Goal: Entertainment & Leisure: Consume media (video, audio)

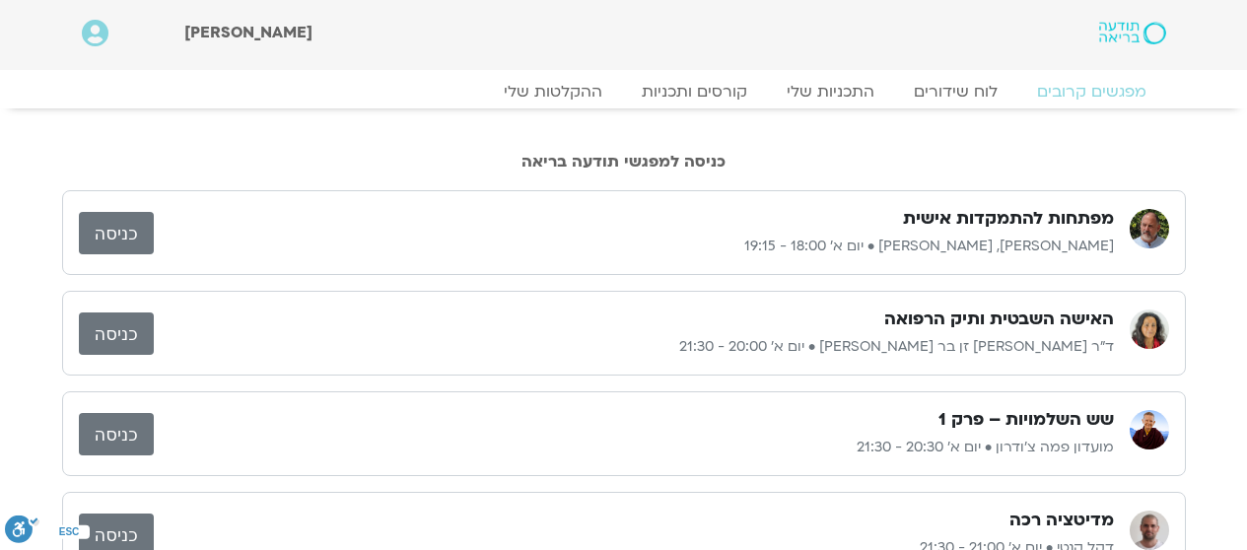
scroll to position [1, 0]
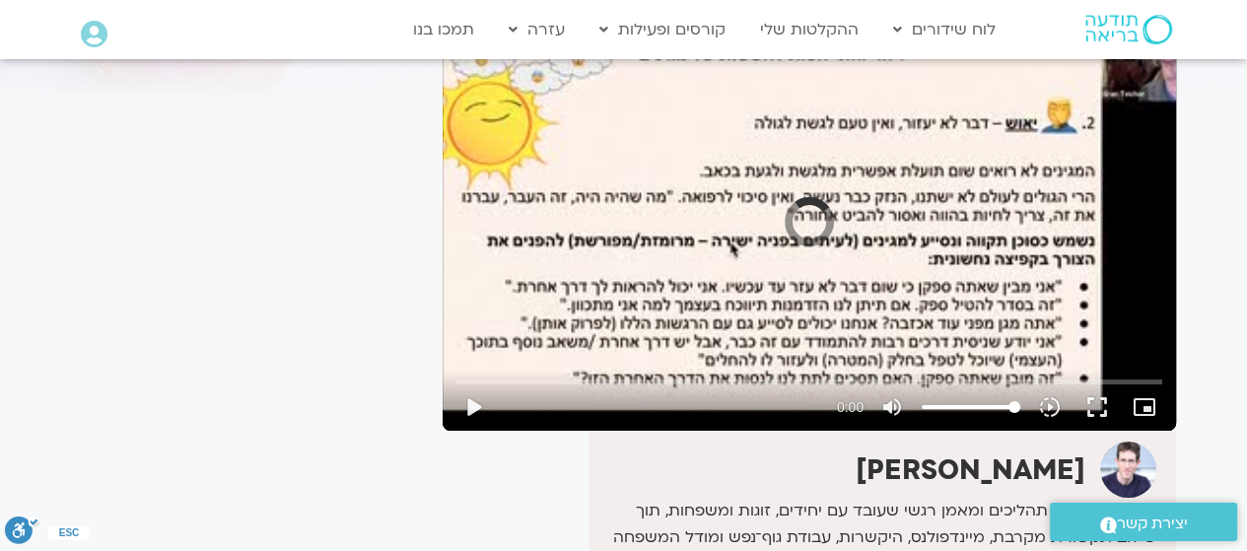
scroll to position [197, 0]
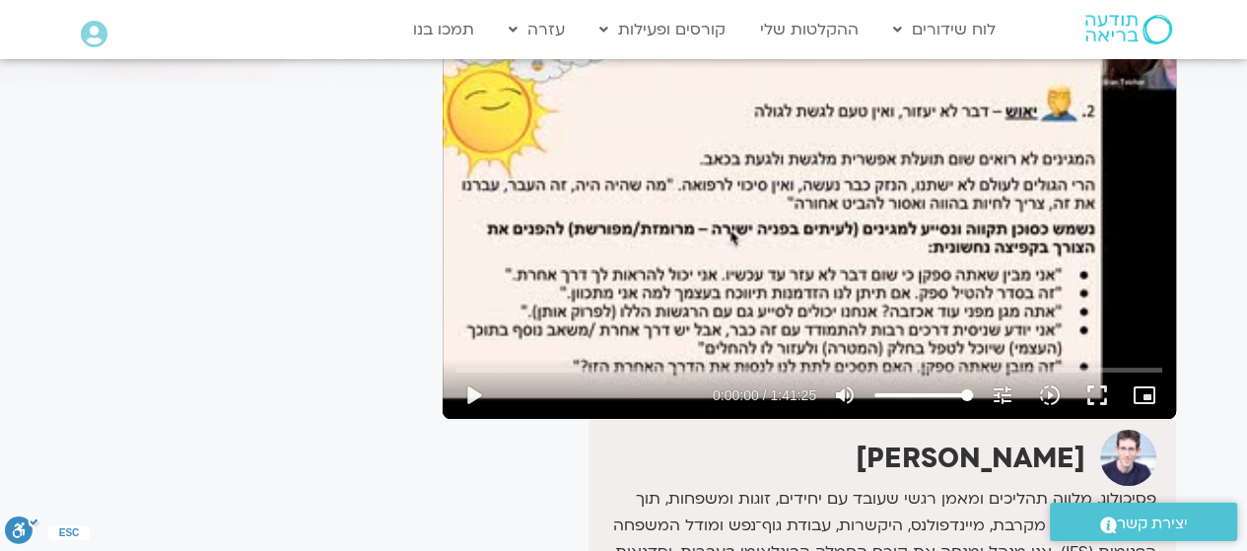
click at [472, 388] on button "play_arrow" at bounding box center [473, 395] width 47 height 47
click at [624, 368] on input "Seek" at bounding box center [808, 370] width 707 height 12
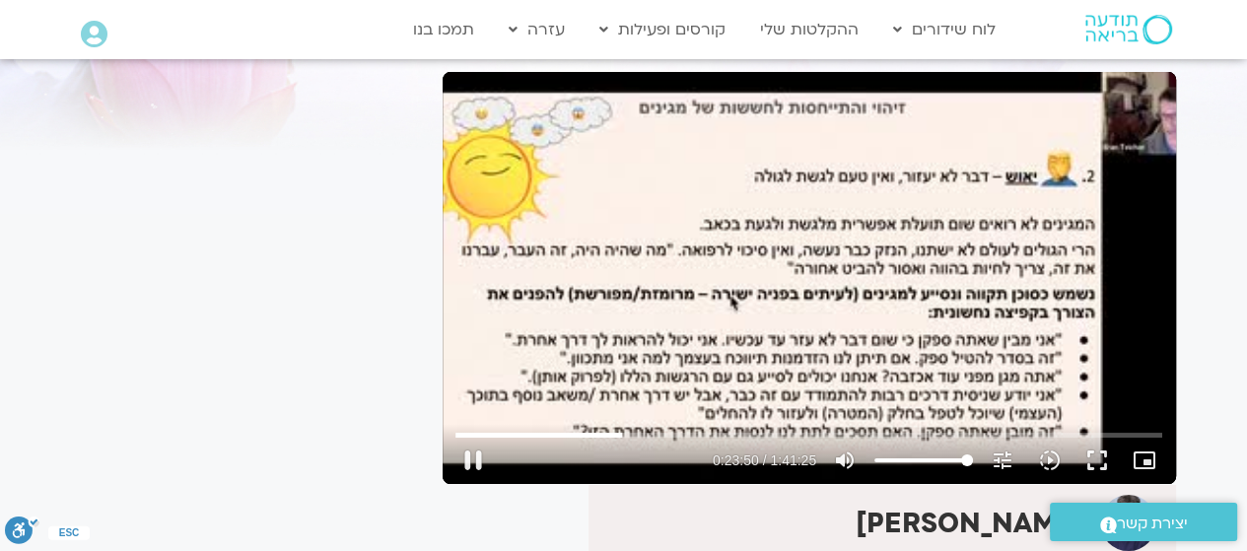
scroll to position [99, 0]
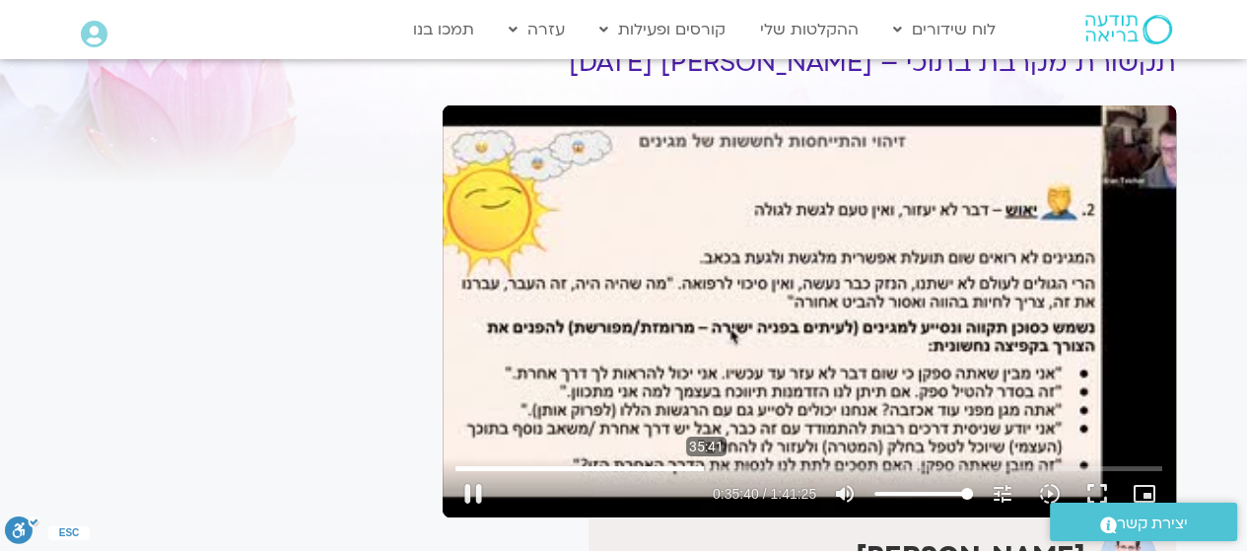
click at [706, 465] on input "Seek" at bounding box center [808, 468] width 707 height 12
click at [791, 468] on input "Seek" at bounding box center [808, 468] width 707 height 12
click at [464, 482] on button "pause" at bounding box center [473, 493] width 47 height 47
click at [469, 503] on button "play_arrow" at bounding box center [473, 493] width 47 height 47
click at [473, 488] on button "pause" at bounding box center [473, 493] width 47 height 47
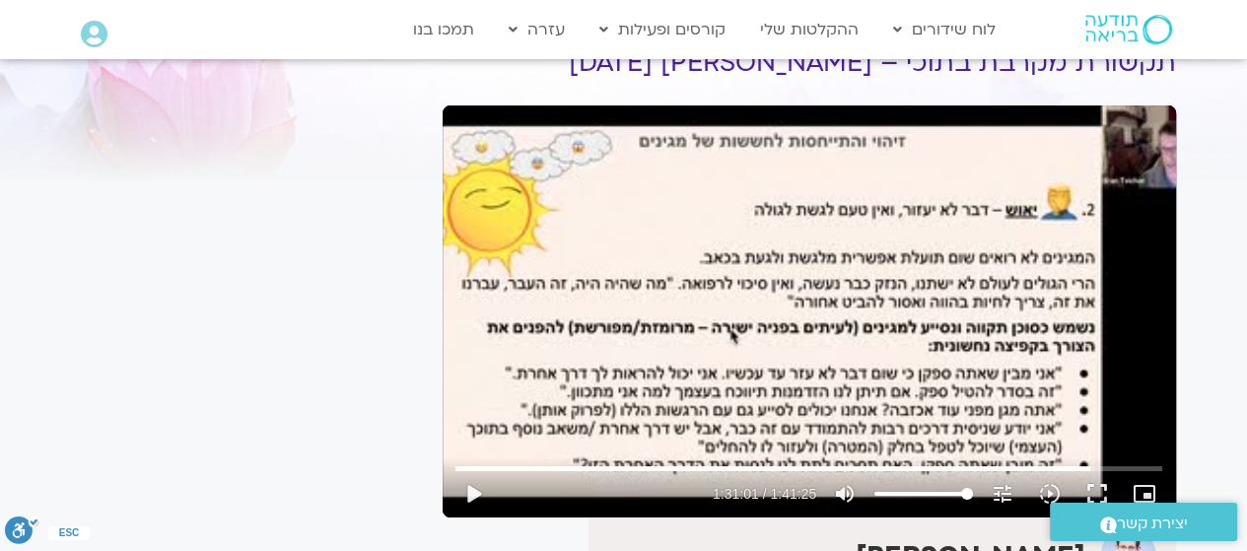
click at [470, 493] on button "play_arrow" at bounding box center [473, 493] width 47 height 47
type input "6085.2"
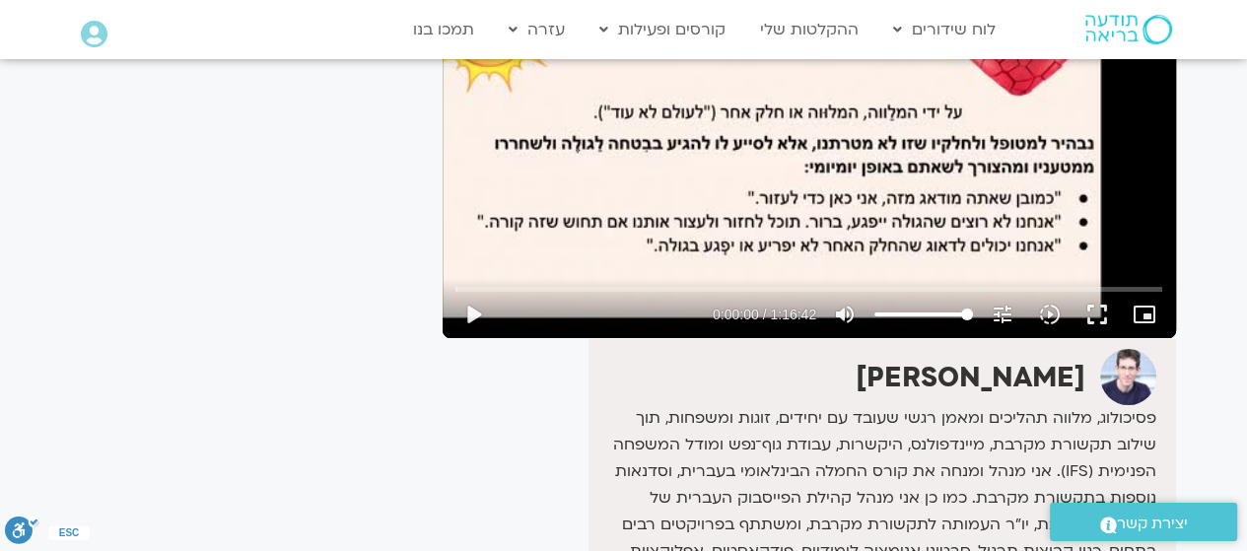
scroll to position [203, 0]
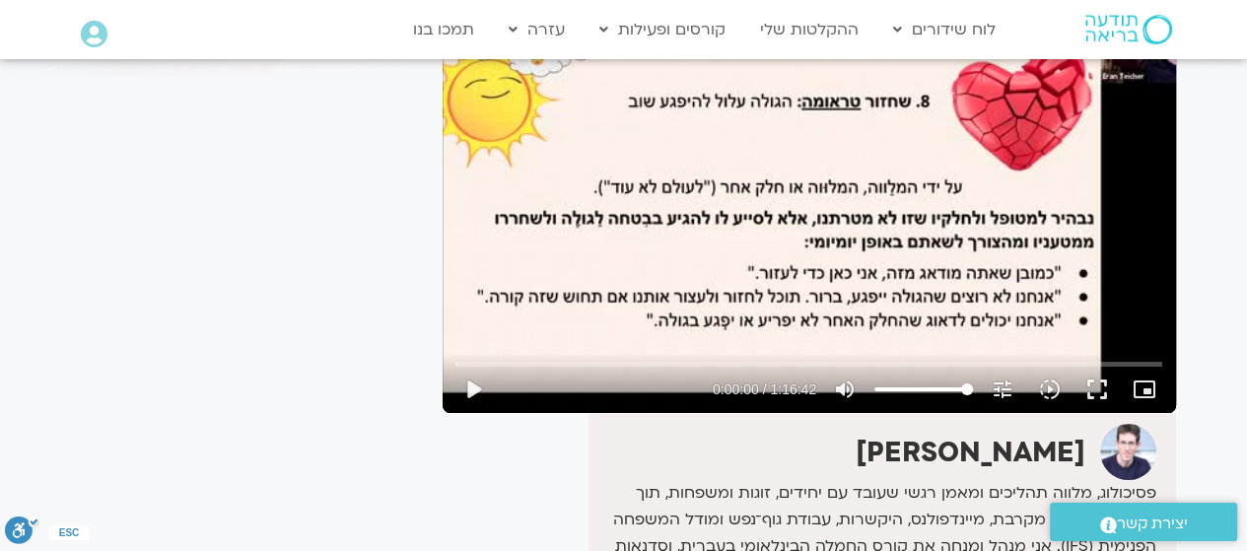
click at [465, 379] on button "play_arrow" at bounding box center [473, 389] width 47 height 47
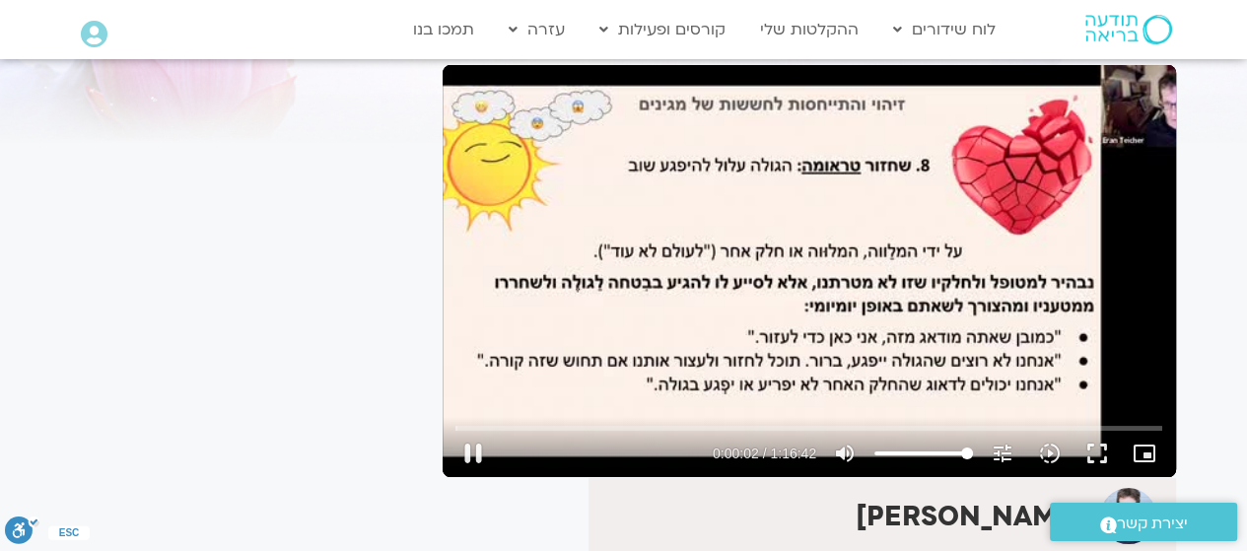
scroll to position [105, 0]
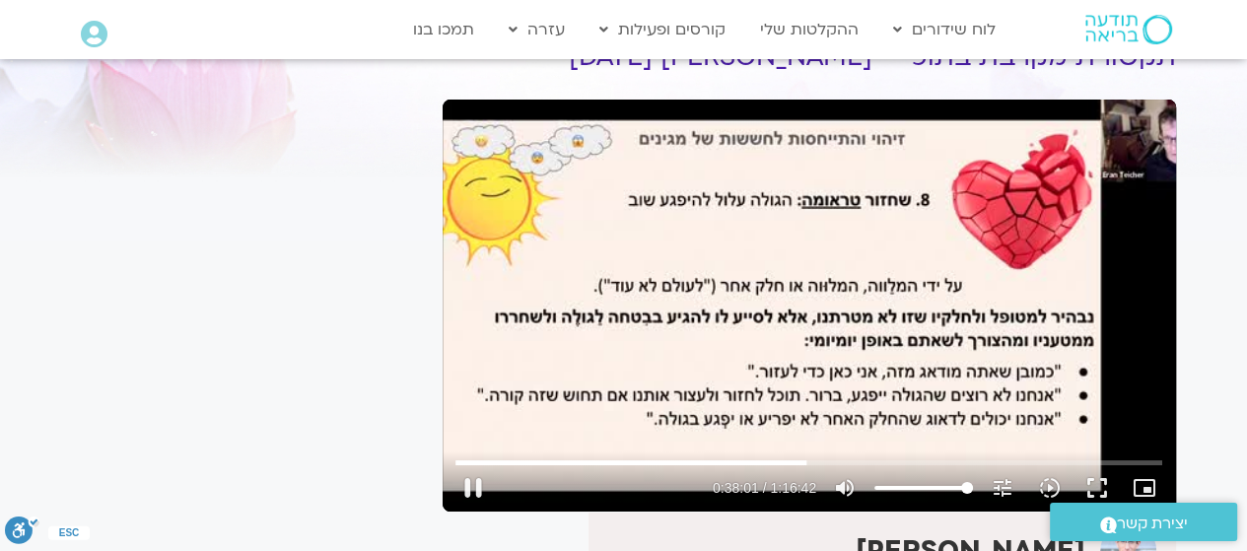
click at [463, 477] on button "pause" at bounding box center [473, 487] width 47 height 47
type input "2281.478254"
